Goal: Information Seeking & Learning: Find specific page/section

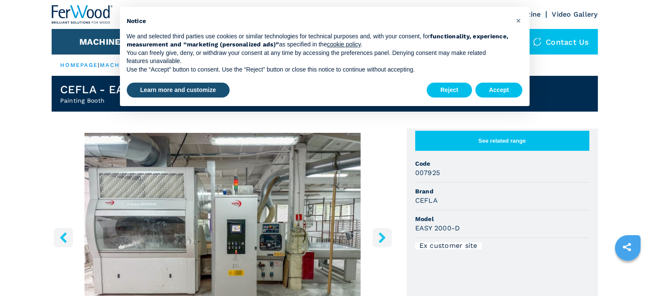
click at [246, 216] on img "Go to Slide 1" at bounding box center [223, 236] width 342 height 207
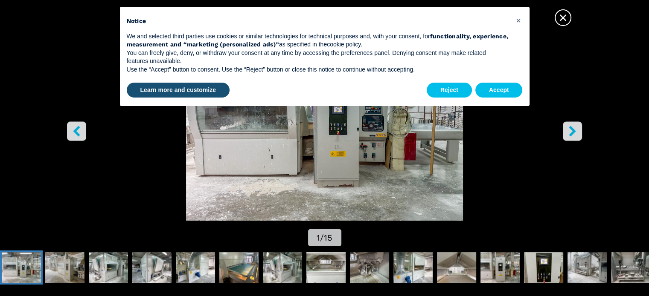
scroll to position [85, 0]
click at [546, 265] on img "Go to Slide 13" at bounding box center [543, 268] width 39 height 31
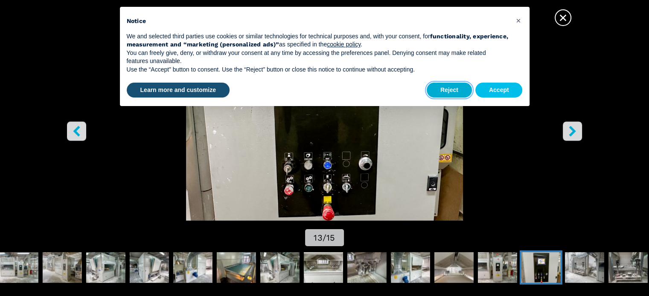
click at [447, 89] on button "Reject" at bounding box center [449, 90] width 45 height 15
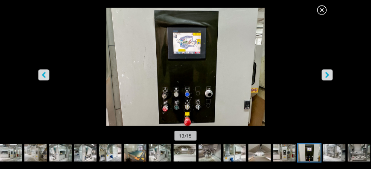
scroll to position [0, 0]
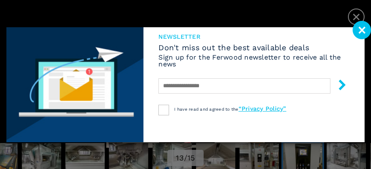
click at [359, 18] on div "newsletter Don't miss out the best available deals Sign up for the Ferwood news…" at bounding box center [185, 84] width 371 height 169
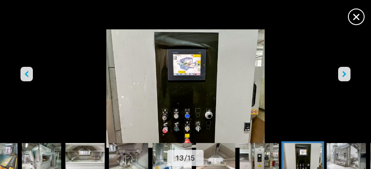
click at [359, 18] on span "×" at bounding box center [356, 15] width 15 height 15
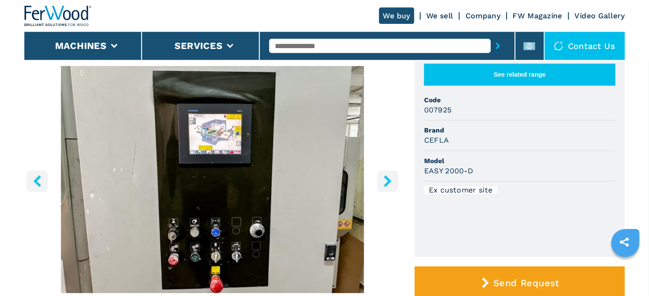
scroll to position [73, 0]
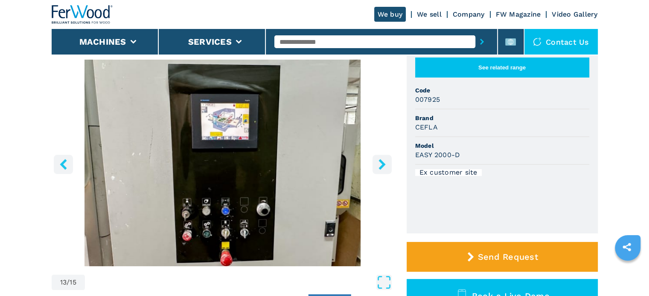
click at [381, 162] on icon "right-button" at bounding box center [381, 164] width 7 height 11
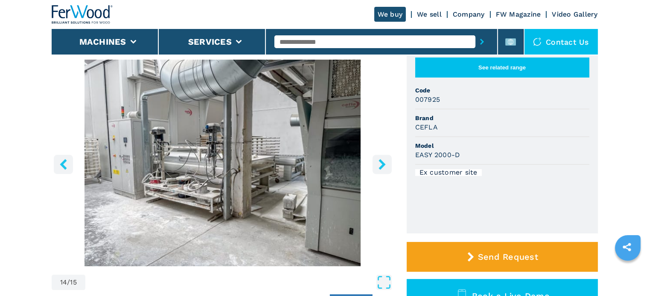
click at [381, 162] on icon "right-button" at bounding box center [381, 164] width 7 height 11
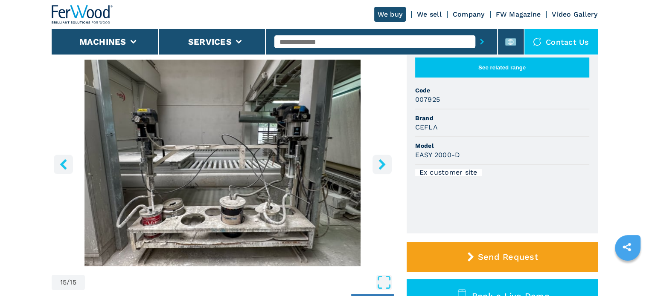
click at [381, 162] on icon "right-button" at bounding box center [381, 164] width 7 height 11
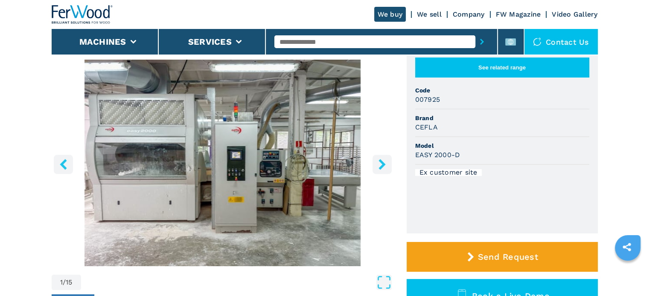
click at [381, 162] on icon "right-button" at bounding box center [381, 164] width 7 height 11
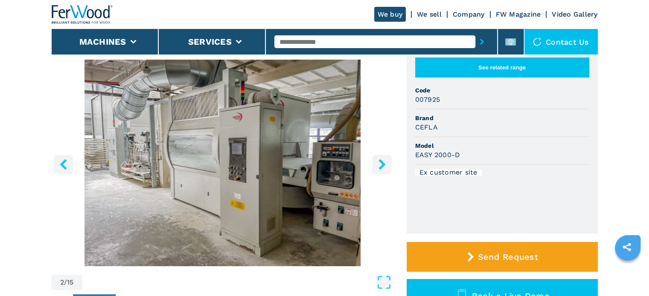
click at [381, 162] on icon "right-button" at bounding box center [381, 164] width 7 height 11
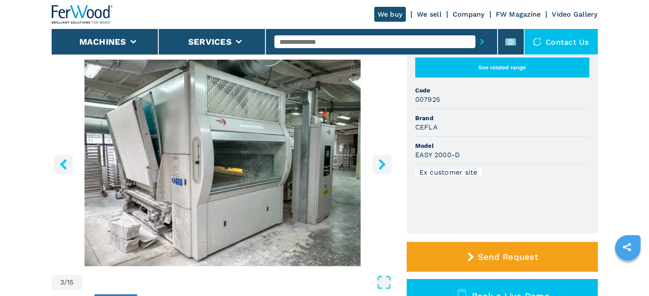
click at [381, 162] on icon "right-button" at bounding box center [381, 164] width 7 height 11
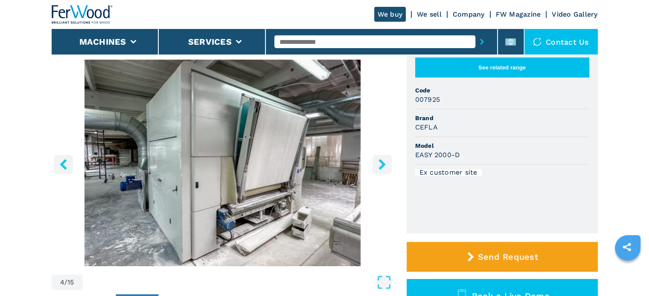
click at [381, 162] on icon "right-button" at bounding box center [381, 164] width 7 height 11
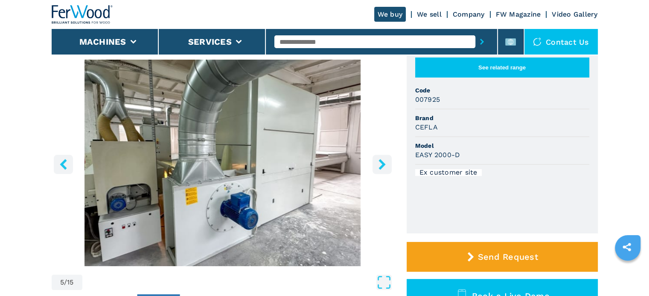
click at [381, 162] on icon "right-button" at bounding box center [381, 164] width 7 height 11
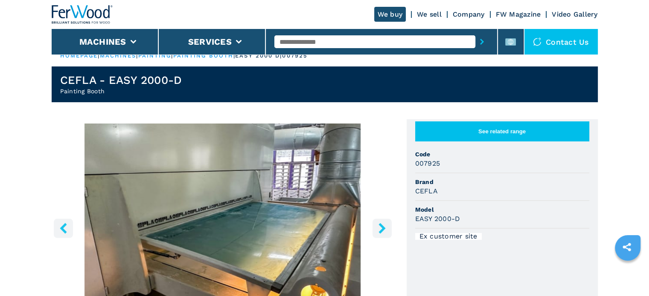
scroll to position [0, 0]
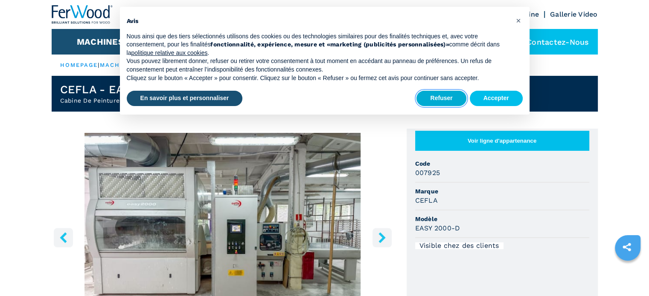
click at [447, 93] on button "Refuser" at bounding box center [440, 98] width 49 height 15
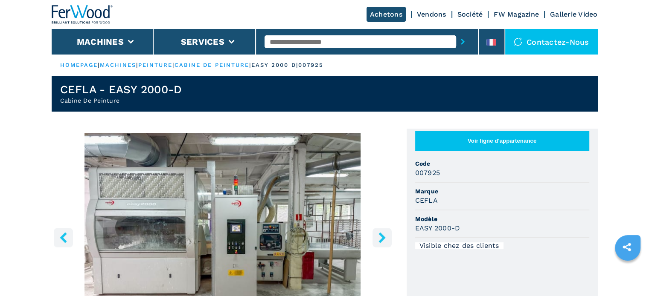
click at [536, 41] on div "Contactez-nous" at bounding box center [551, 42] width 93 height 26
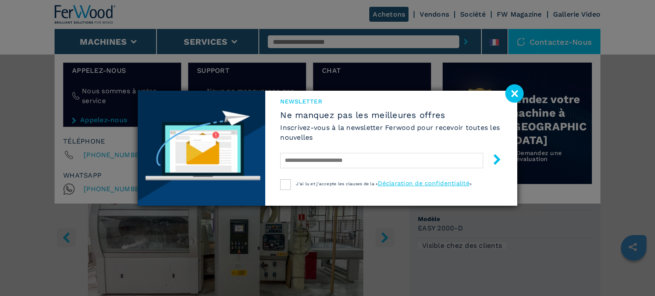
click at [508, 93] on image at bounding box center [515, 93] width 18 height 18
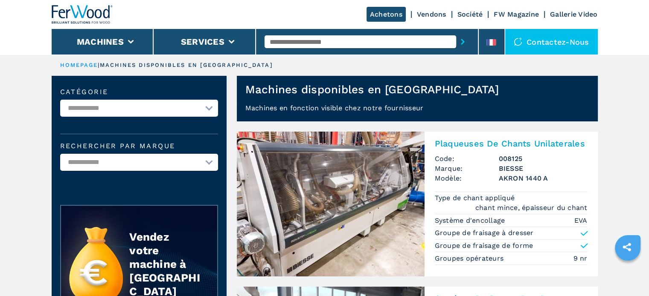
click at [292, 41] on input "text" at bounding box center [360, 41] width 192 height 13
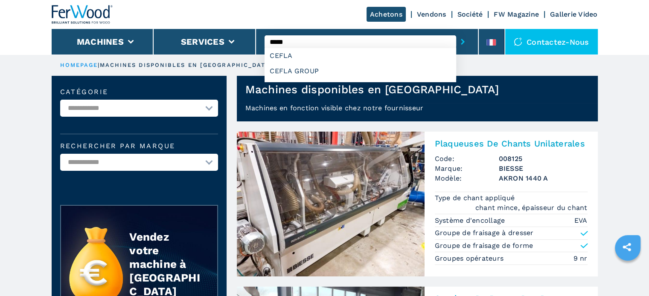
type input "*****"
click at [456, 32] on button "submit-button" at bounding box center [462, 42] width 13 height 20
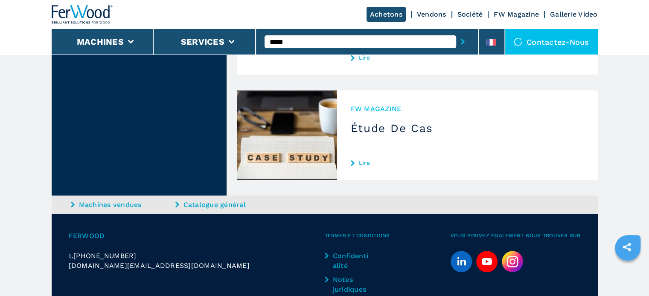
scroll to position [540, 0]
